Goal: Task Accomplishment & Management: Manage account settings

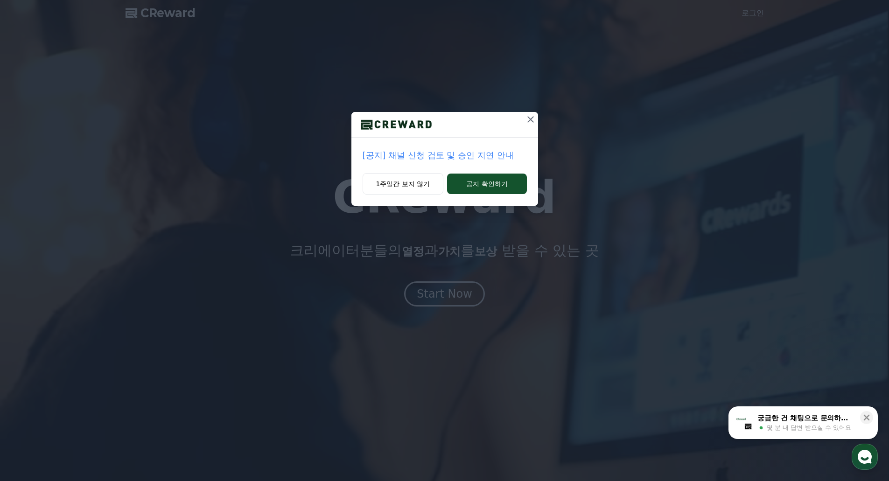
click at [531, 121] on icon at bounding box center [530, 119] width 11 height 11
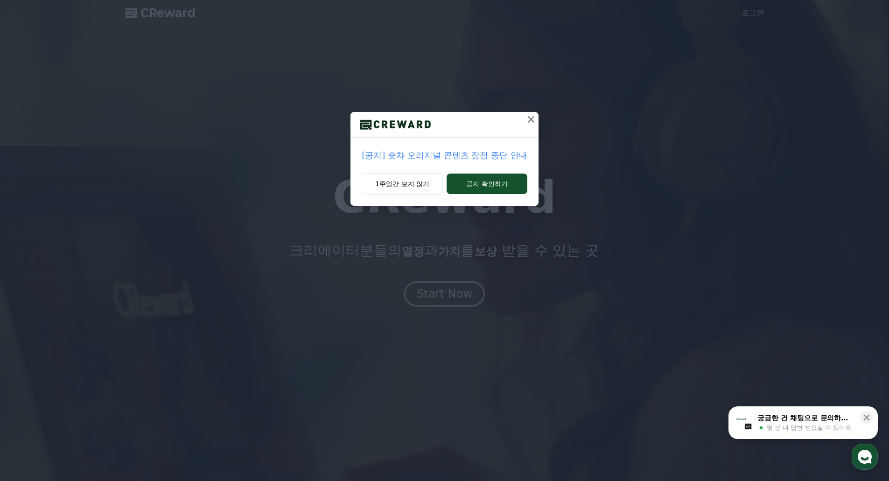
click at [532, 120] on icon at bounding box center [531, 119] width 7 height 7
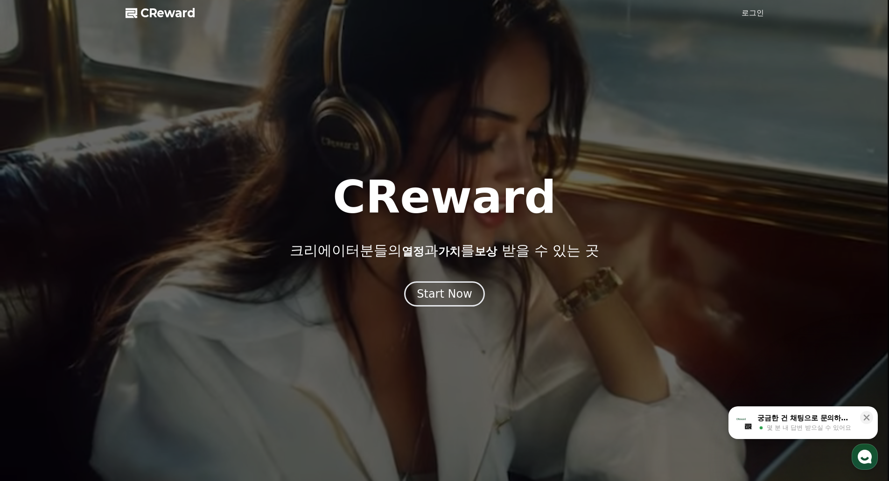
click at [753, 14] on link "로그인" at bounding box center [753, 12] width 22 height 11
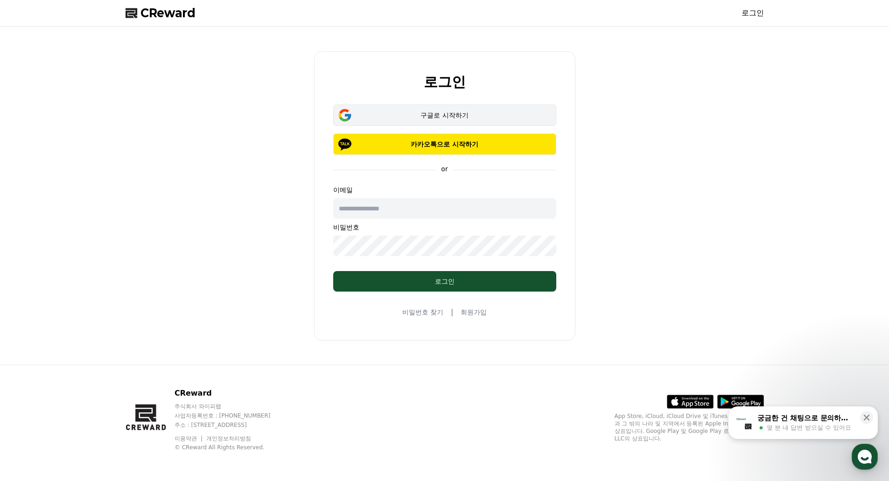
click at [480, 119] on div "구글로 시작하기" at bounding box center [445, 115] width 196 height 9
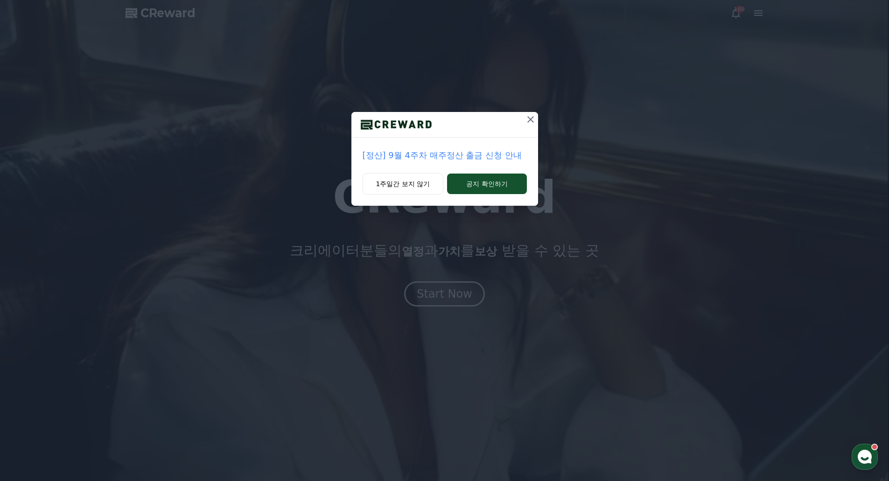
click at [523, 120] on button at bounding box center [530, 119] width 15 height 15
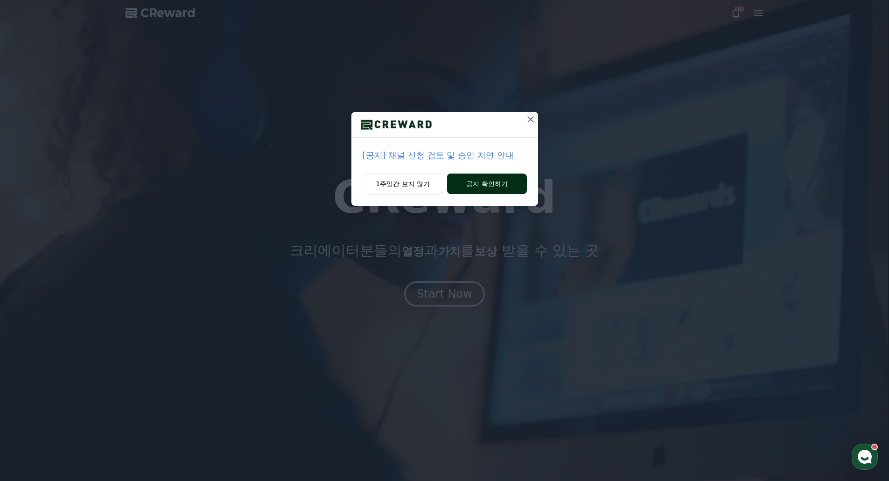
drag, startPoint x: 472, startPoint y: 184, endPoint x: 467, endPoint y: 192, distance: 9.6
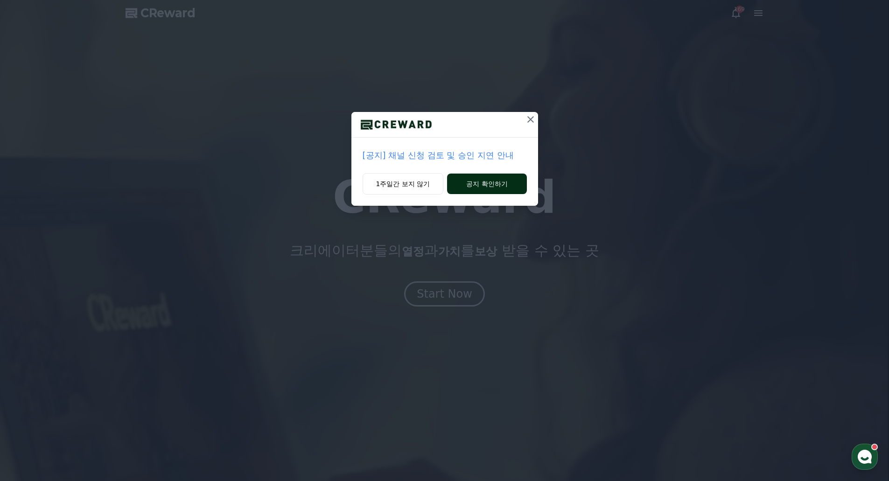
click at [472, 184] on button "공지 확인하기" at bounding box center [486, 184] width 79 height 21
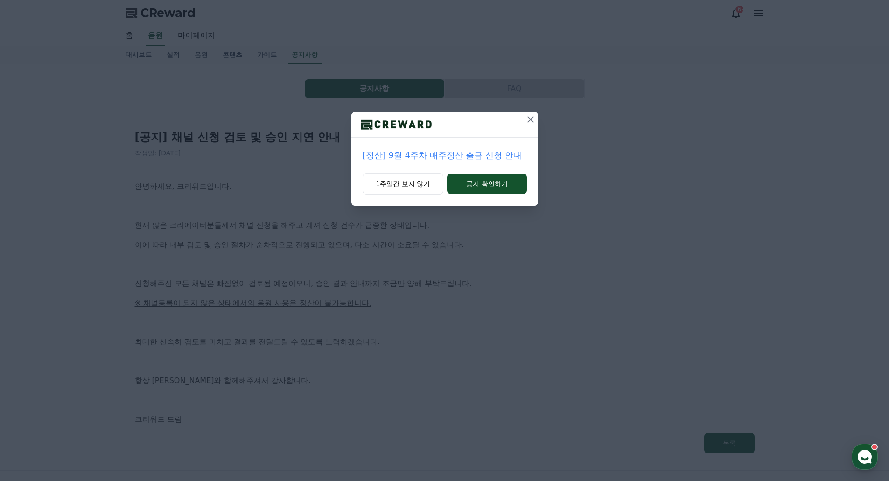
click at [532, 122] on icon at bounding box center [530, 119] width 11 height 11
click at [532, 118] on icon at bounding box center [531, 119] width 11 height 11
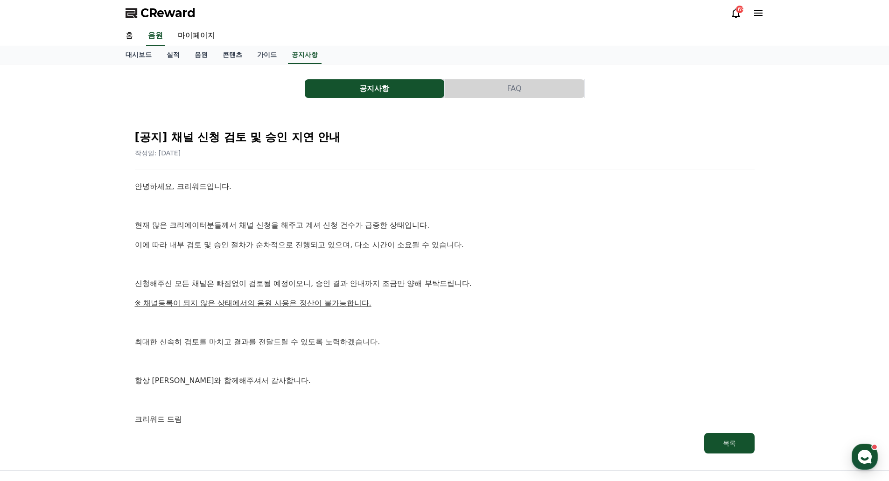
click at [728, 131] on h2 "[공지] 채널 신청 검토 및 승인 지연 안내" at bounding box center [445, 137] width 620 height 15
click at [194, 35] on link "마이페이지" at bounding box center [196, 36] width 52 height 20
select select "**********"
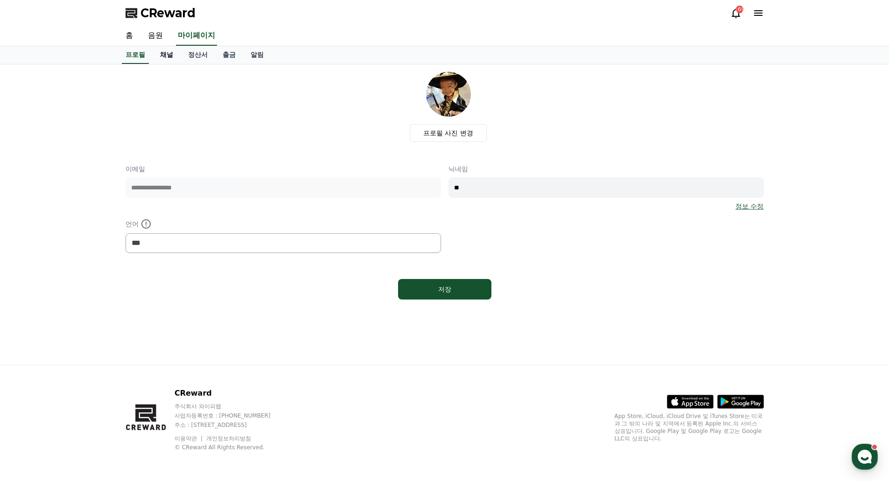
click at [170, 55] on link "채널" at bounding box center [167, 55] width 28 height 18
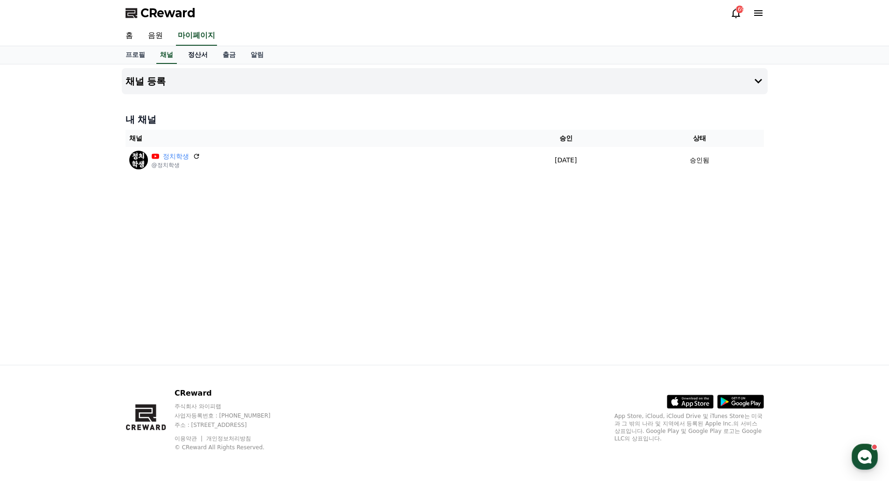
click at [197, 55] on link "정산서" at bounding box center [198, 55] width 35 height 18
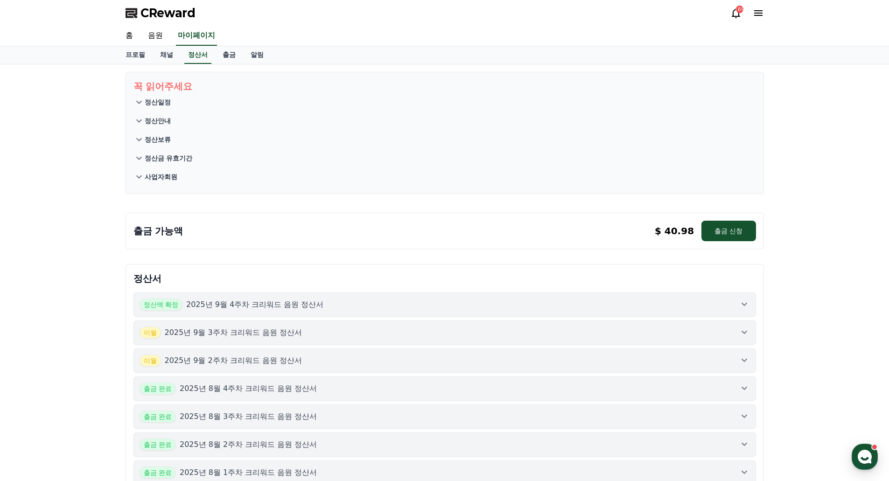
click at [747, 304] on icon at bounding box center [744, 304] width 11 height 11
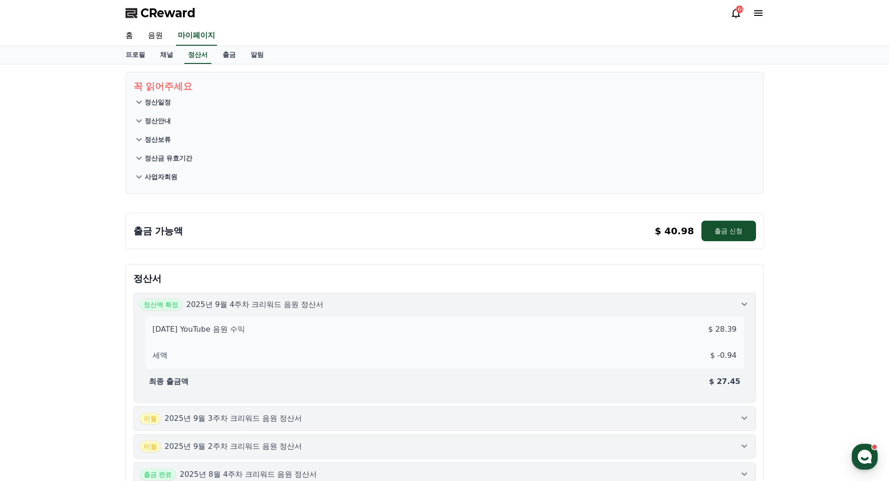
click at [747, 304] on icon at bounding box center [744, 304] width 11 height 11
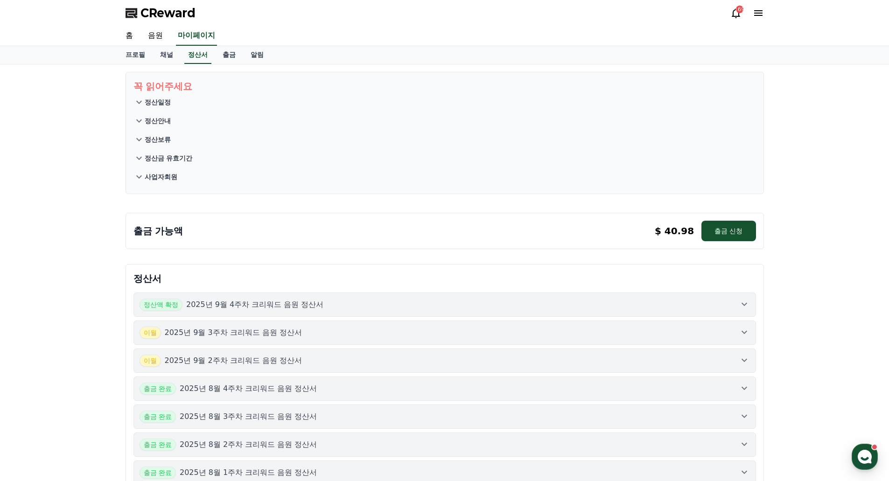
click at [824, 190] on div "꼭 읽어주세요 정산일정 정산안내 정산보류 정산금 유효기간 사업자회원 출금 가능액 $ 40.98 출금 신청 $ 40.98 출금 신청 정산서 정산…" at bounding box center [444, 468] width 889 height 808
click at [798, 208] on div "꼭 읽어주세요 정산일정 정산안내 정산보류 정산금 유효기간 사업자회원 출금 가능액 $ 40.98 출금 신청 $ 40.98 출금 신청 정산서 정산…" at bounding box center [444, 468] width 889 height 808
click at [738, 228] on button "출금 신청" at bounding box center [729, 231] width 54 height 21
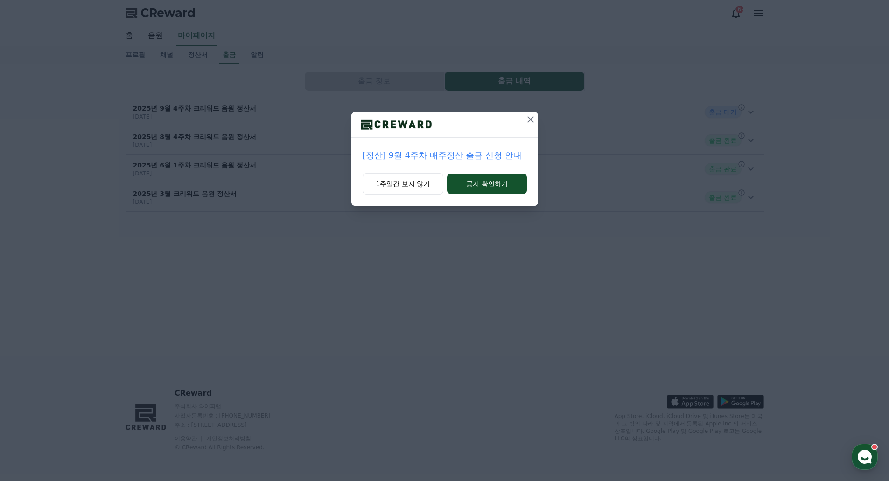
click at [531, 121] on icon at bounding box center [530, 119] width 11 height 11
click at [530, 124] on icon at bounding box center [531, 119] width 11 height 11
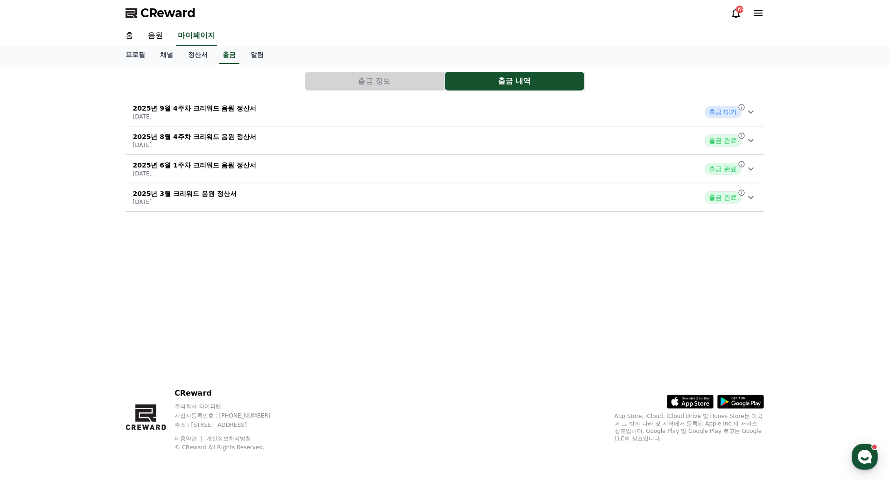
click at [754, 113] on icon at bounding box center [751, 111] width 11 height 11
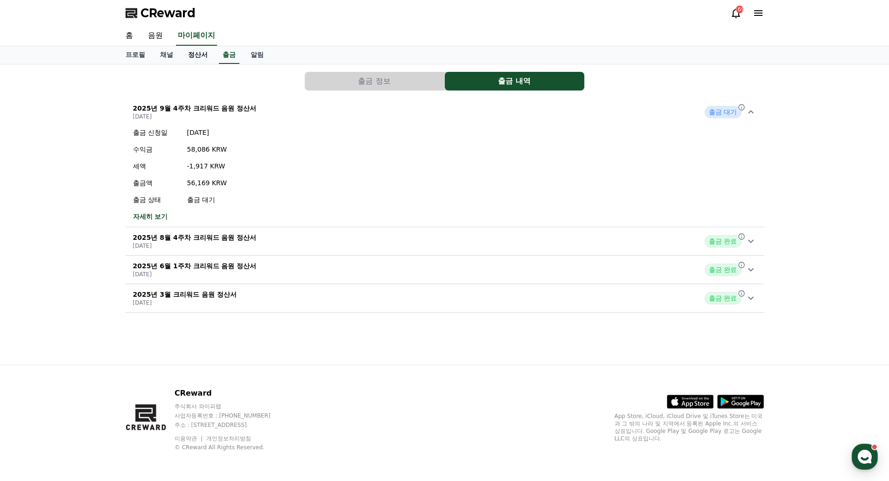
click at [204, 53] on link "정산서" at bounding box center [198, 55] width 35 height 18
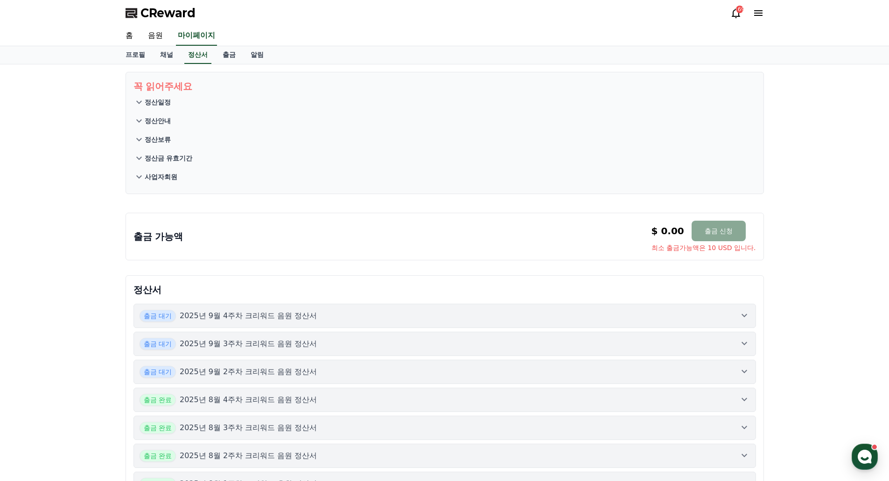
click at [747, 316] on icon at bounding box center [744, 315] width 11 height 11
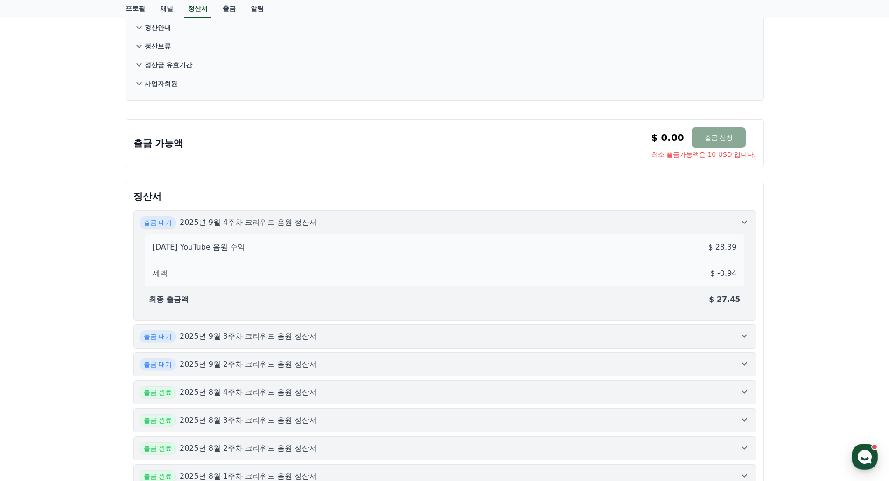
click at [739, 332] on icon at bounding box center [744, 336] width 11 height 11
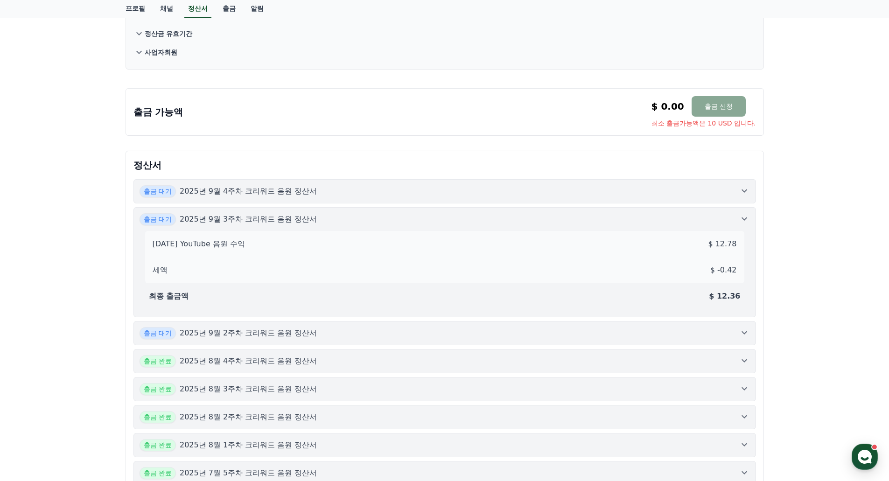
scroll to position [140, 0]
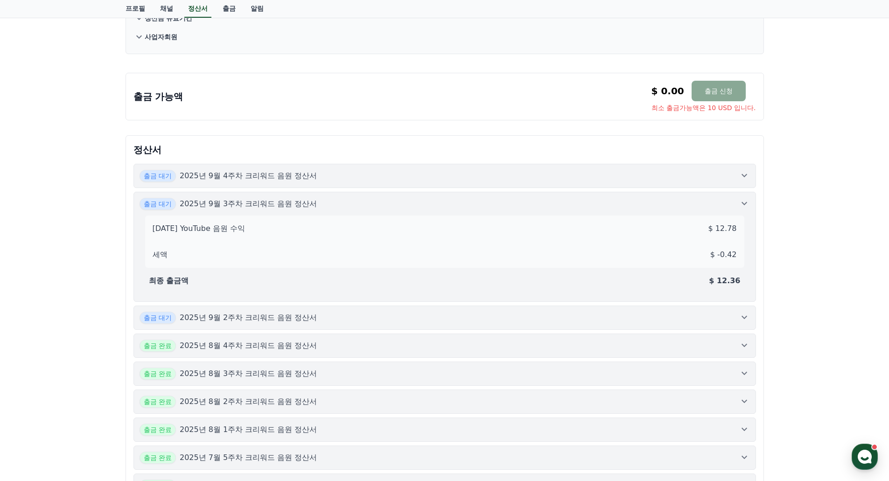
click at [745, 317] on icon at bounding box center [744, 317] width 11 height 11
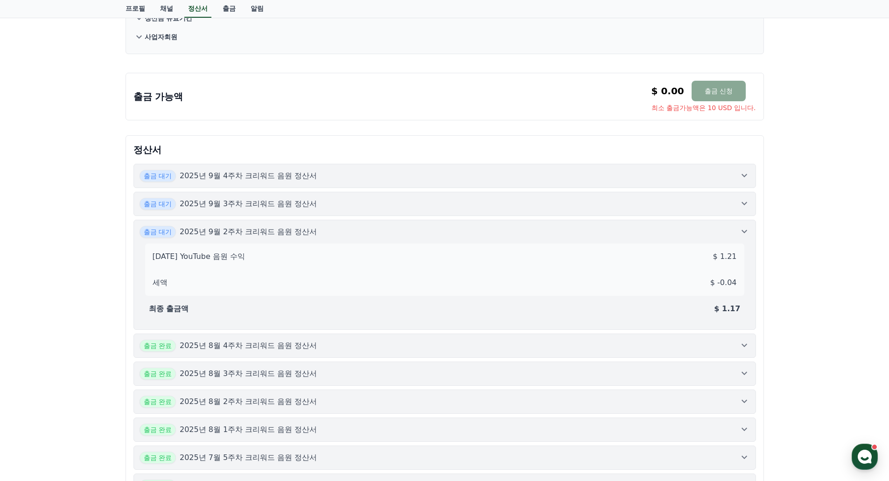
click at [744, 205] on icon at bounding box center [744, 203] width 11 height 11
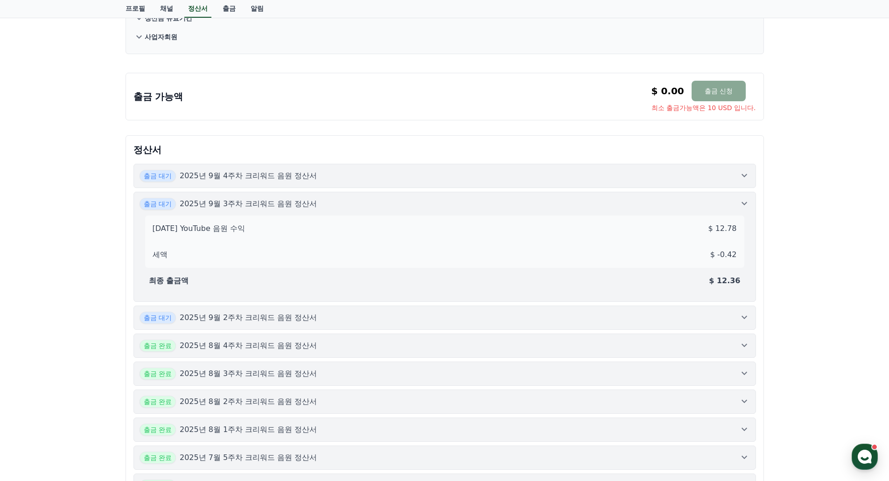
click at [748, 173] on icon at bounding box center [744, 175] width 11 height 11
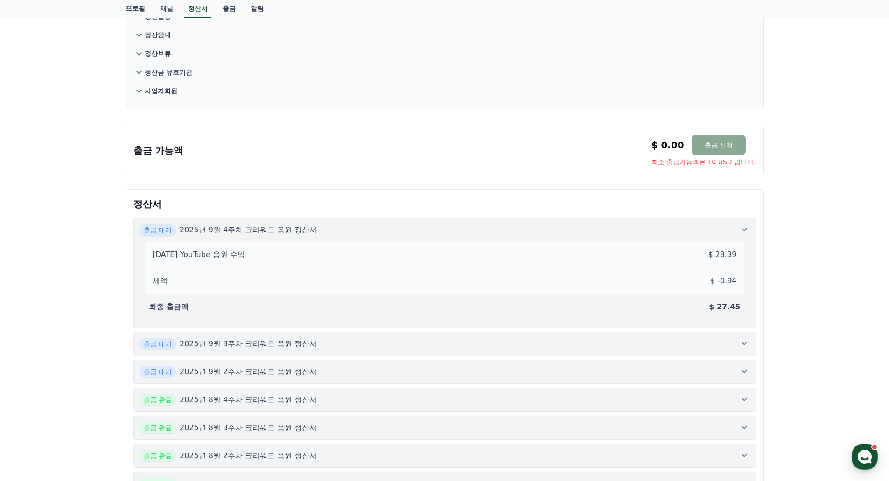
scroll to position [0, 0]
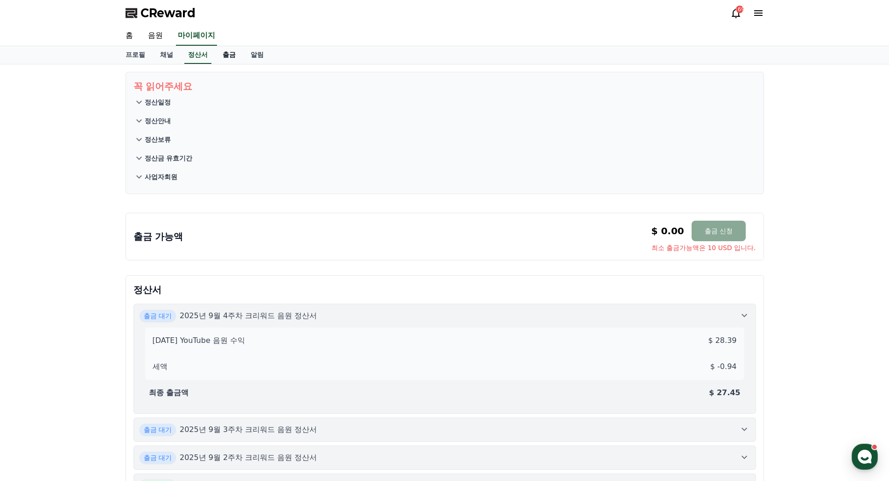
click at [229, 56] on link "출금" at bounding box center [229, 55] width 28 height 18
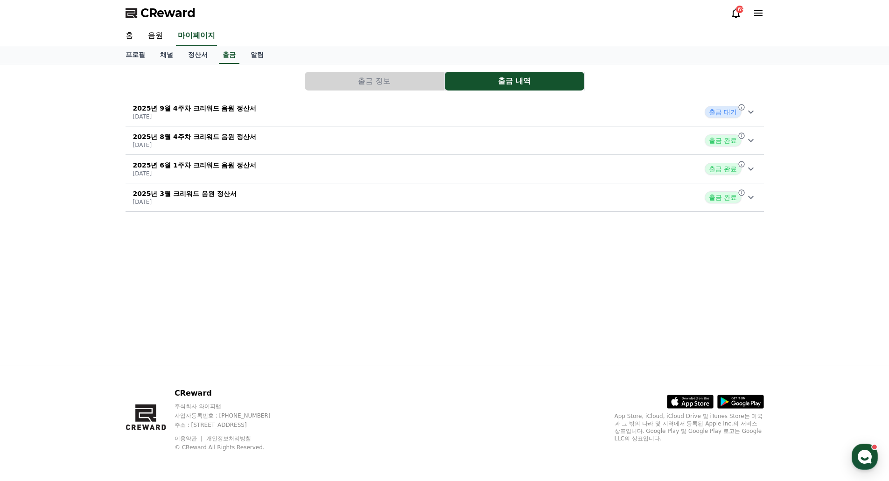
click at [757, 112] on div "2025년 9월 4주차 크리워드 음원 정산서 [DATE] 출금 대기" at bounding box center [445, 112] width 639 height 24
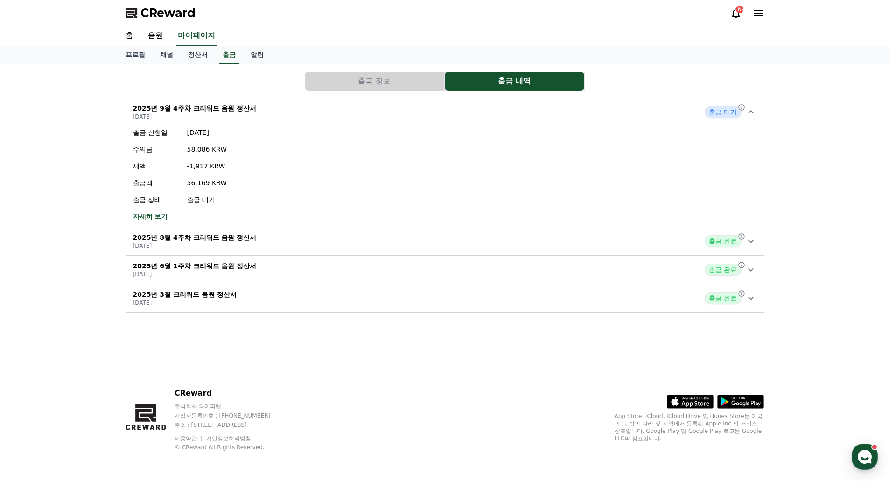
drag, startPoint x: 430, startPoint y: 333, endPoint x: 412, endPoint y: 338, distance: 18.0
click at [429, 332] on div "출금 정보 출금 내역 2025년 9월 4주차 크리워드 음원 정산서 [DATE] 출금 대기 출금 신청일 [DATE] 수익금 58,086 KRW …" at bounding box center [445, 214] width 654 height 301
